Goal: Find specific page/section: Find specific page/section

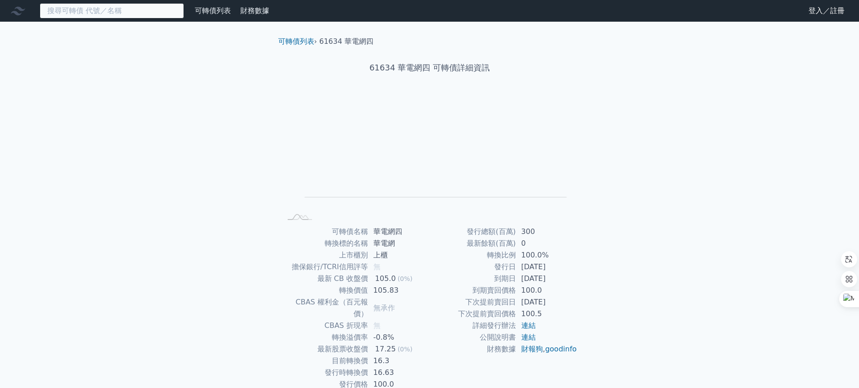
click at [141, 10] on input at bounding box center [112, 10] width 144 height 15
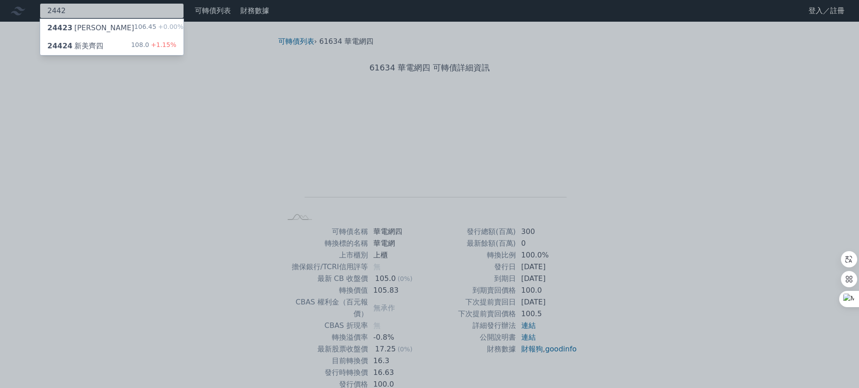
type input "2442"
click at [86, 28] on div "24423 [PERSON_NAME]" at bounding box center [90, 28] width 87 height 11
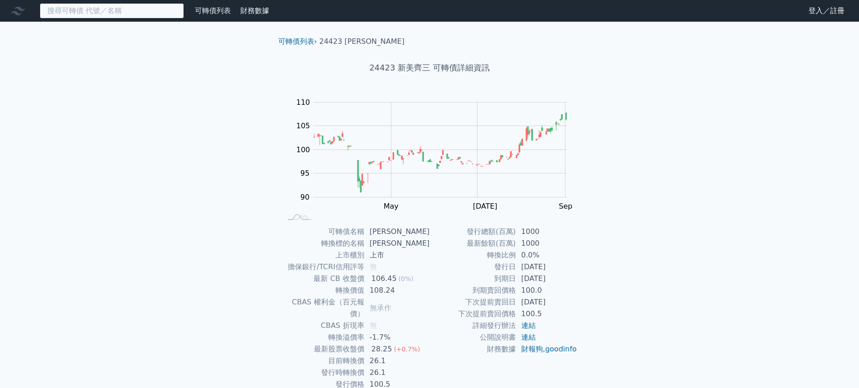
click at [163, 13] on input at bounding box center [112, 10] width 144 height 15
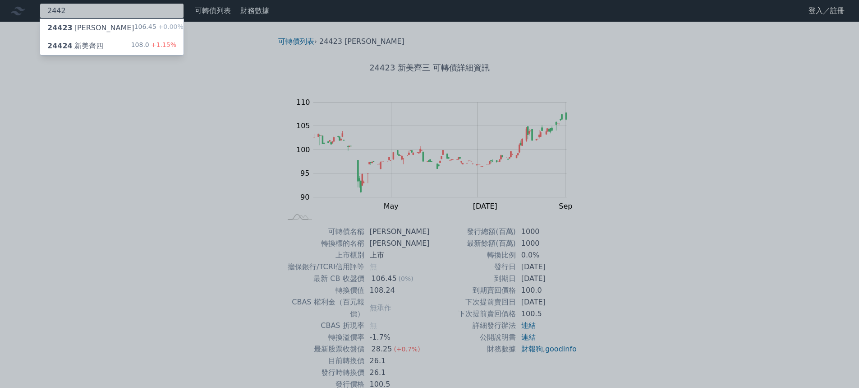
type input "2442"
click at [120, 53] on div "24424 新美齊四 108.0 +1.15%" at bounding box center [111, 46] width 143 height 18
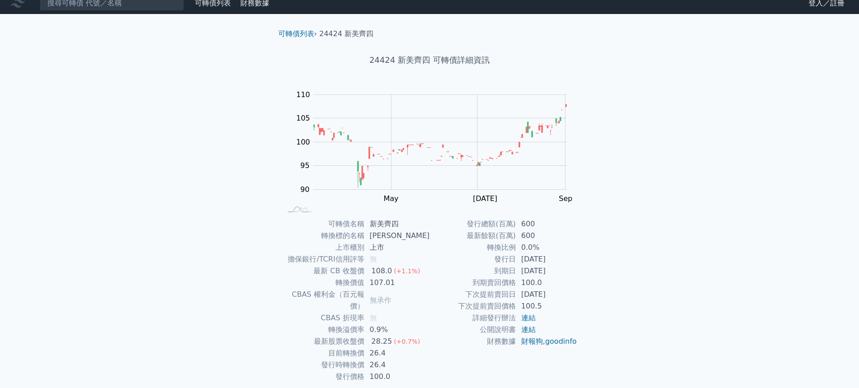
scroll to position [30, 0]
